Goal: Information Seeking & Learning: Learn about a topic

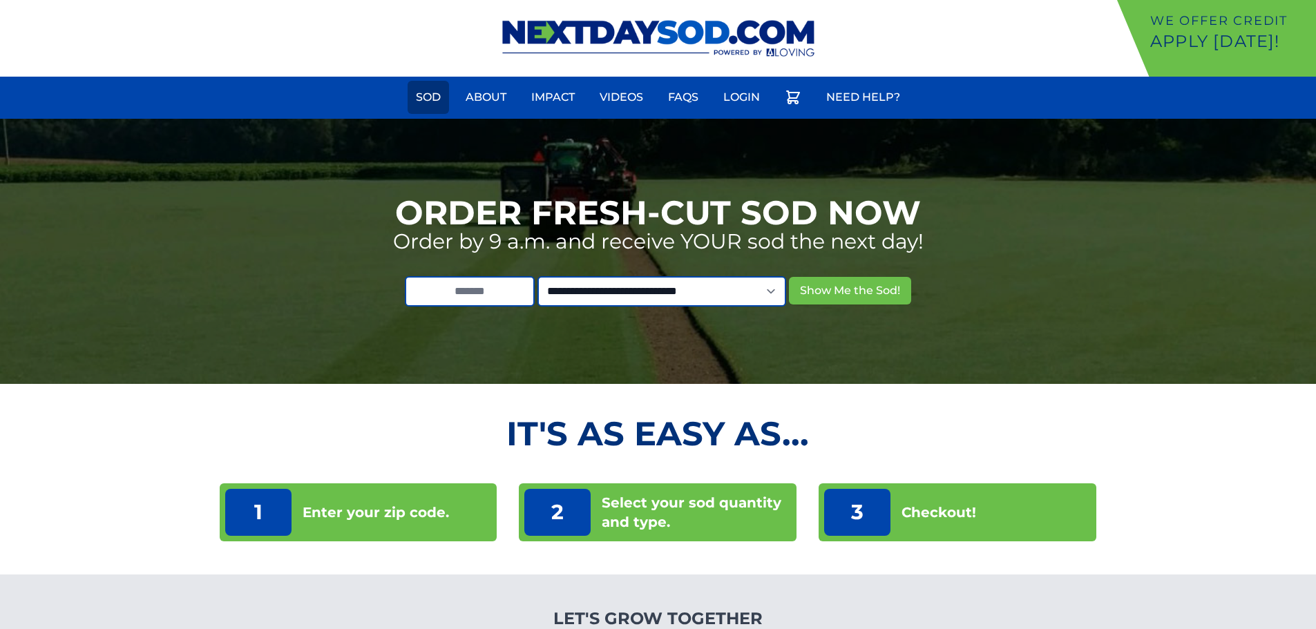
click at [438, 100] on link "Sod" at bounding box center [427, 97] width 41 height 33
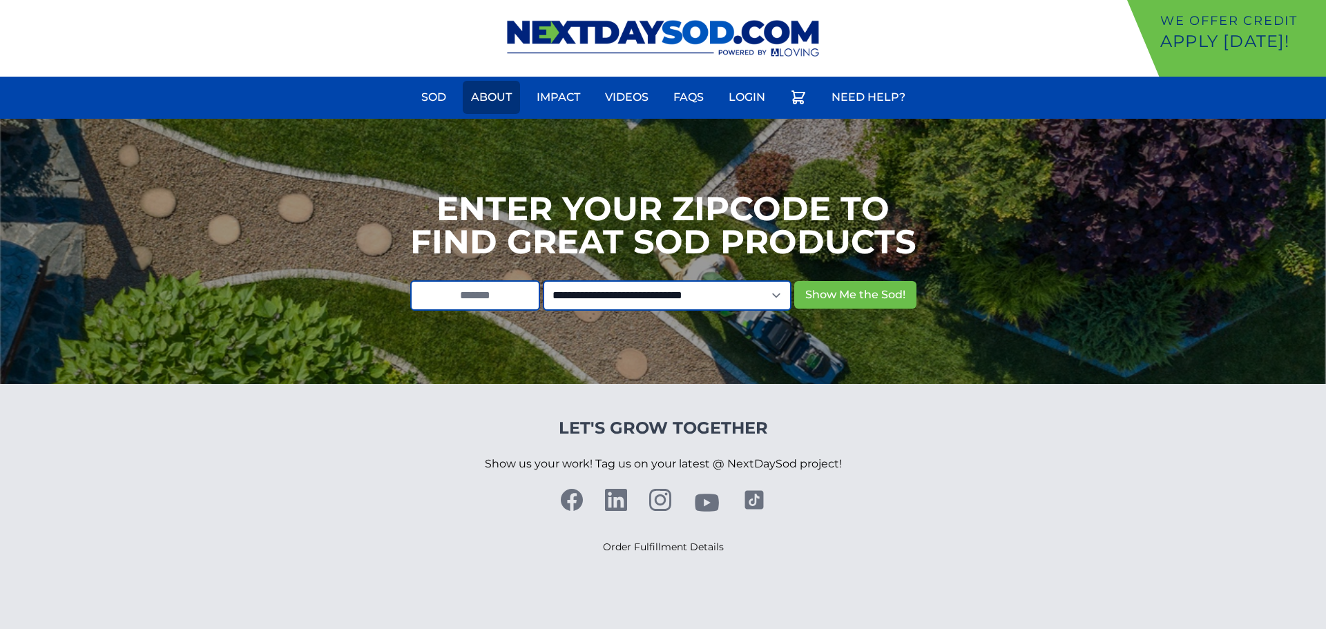
click at [483, 95] on link "About" at bounding box center [491, 97] width 57 height 33
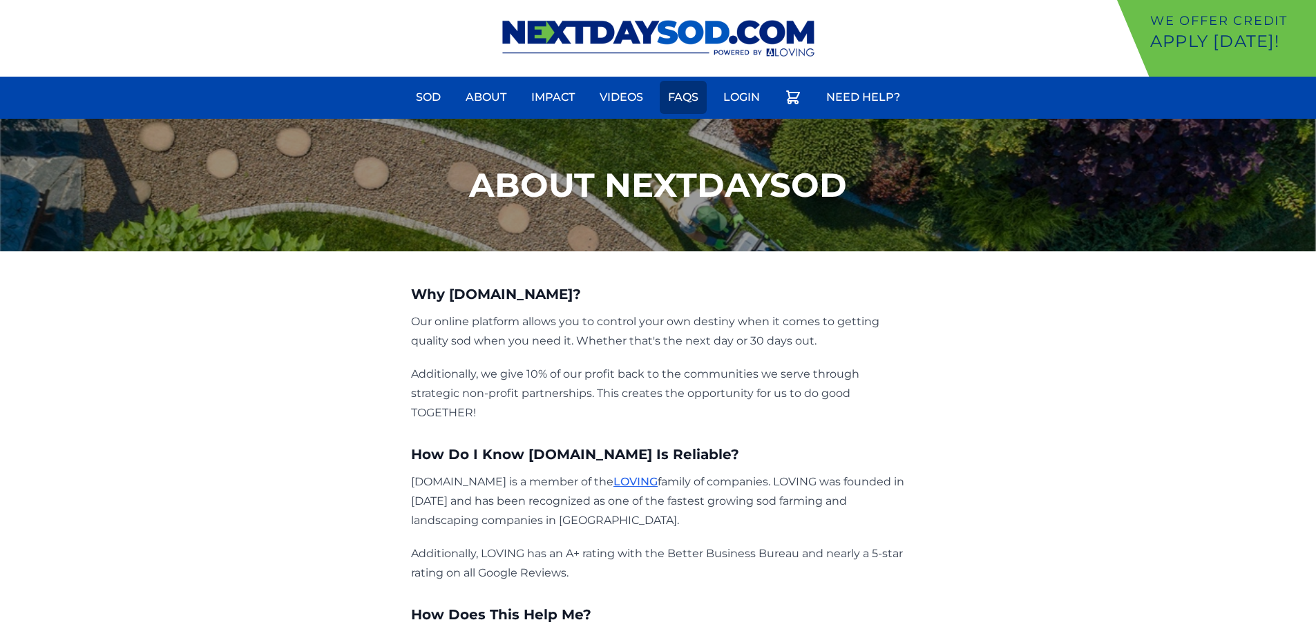
click at [676, 91] on link "FAQs" at bounding box center [683, 97] width 47 height 33
